Goal: Information Seeking & Learning: Find specific page/section

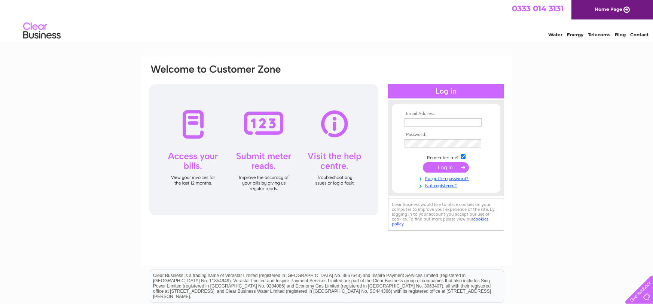
type input "hello@kingsleyguesthouse.co.uk"
click at [454, 168] on input "submit" at bounding box center [446, 167] width 46 height 10
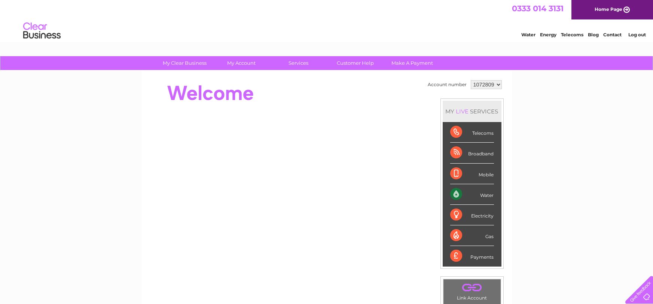
click at [454, 194] on div "Water" at bounding box center [472, 194] width 44 height 21
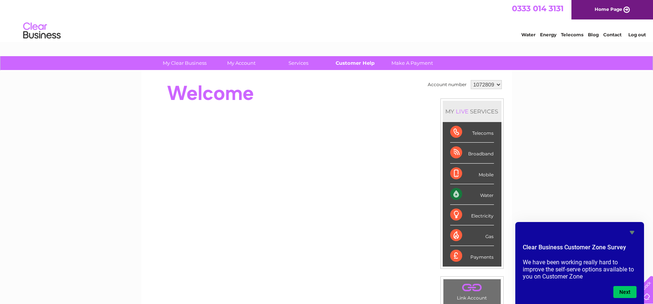
click at [363, 62] on link "Customer Help" at bounding box center [355, 63] width 62 height 14
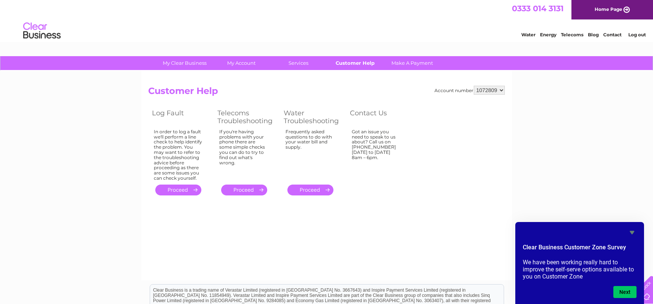
click at [352, 64] on link "Customer Help" at bounding box center [355, 63] width 62 height 14
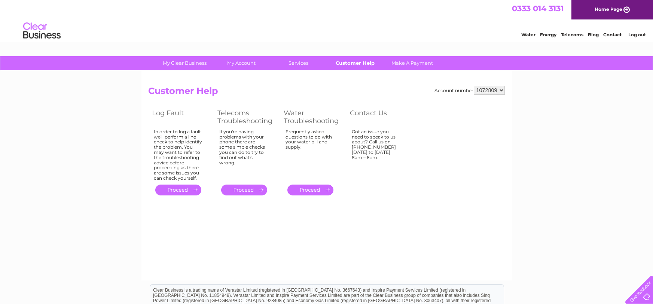
click at [352, 64] on link "Customer Help" at bounding box center [355, 63] width 62 height 14
